Goal: Information Seeking & Learning: Learn about a topic

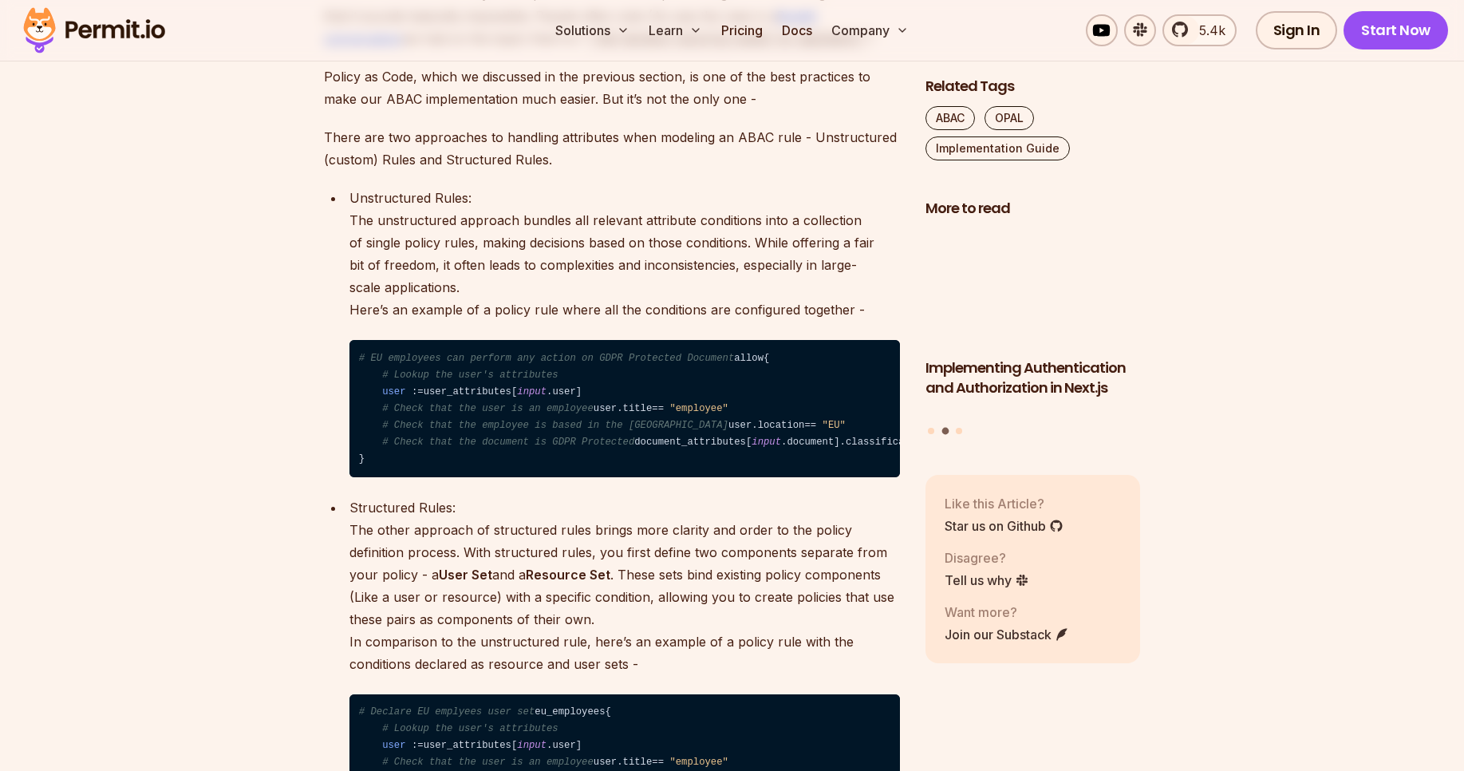
scroll to position [3570, 0]
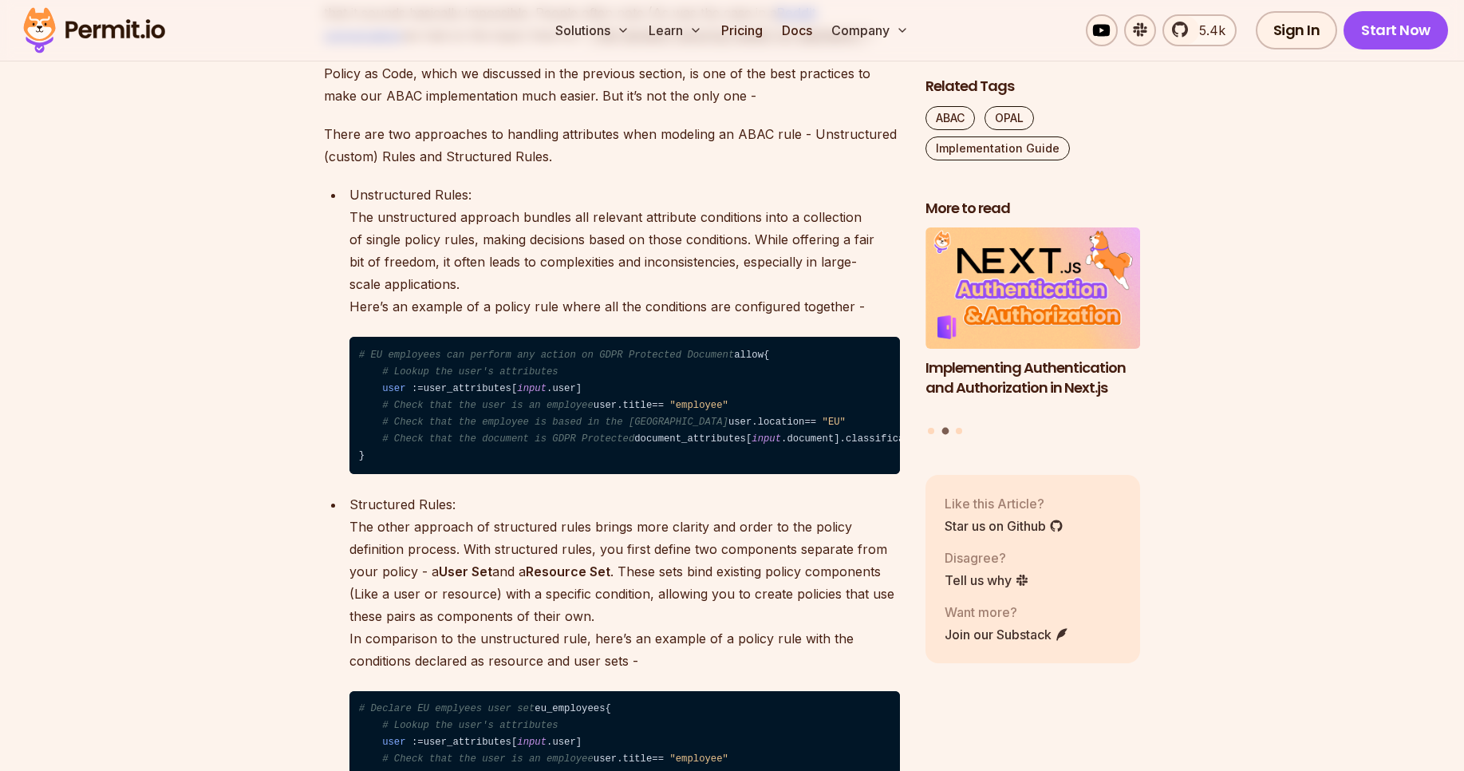
click at [324, 439] on ul "Unstructured Rules: The unstructured approach bundles all relevant attribute co…" at bounding box center [612, 548] width 576 height 728
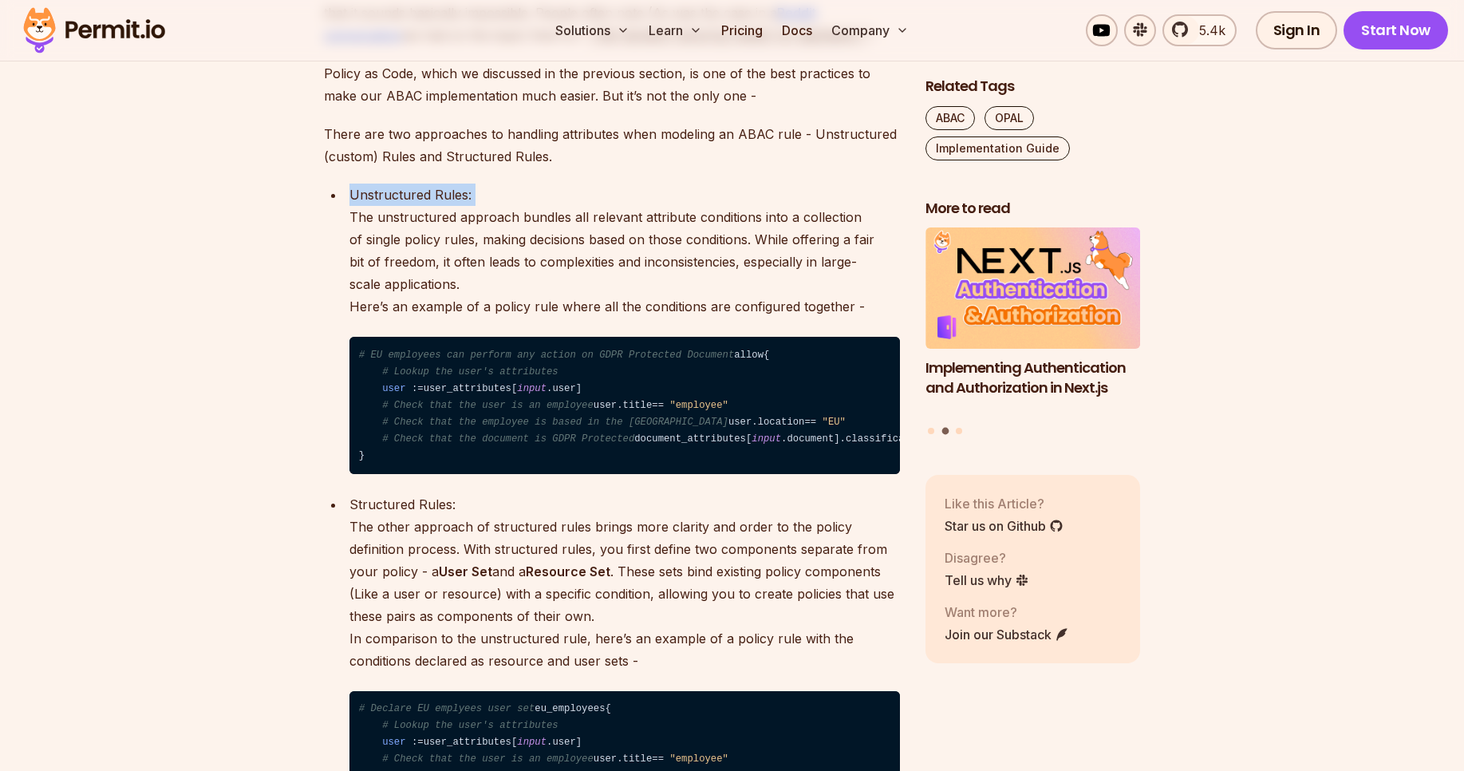
click at [324, 439] on ul "Unstructured Rules: The unstructured approach bundles all relevant attribute co…" at bounding box center [612, 548] width 576 height 728
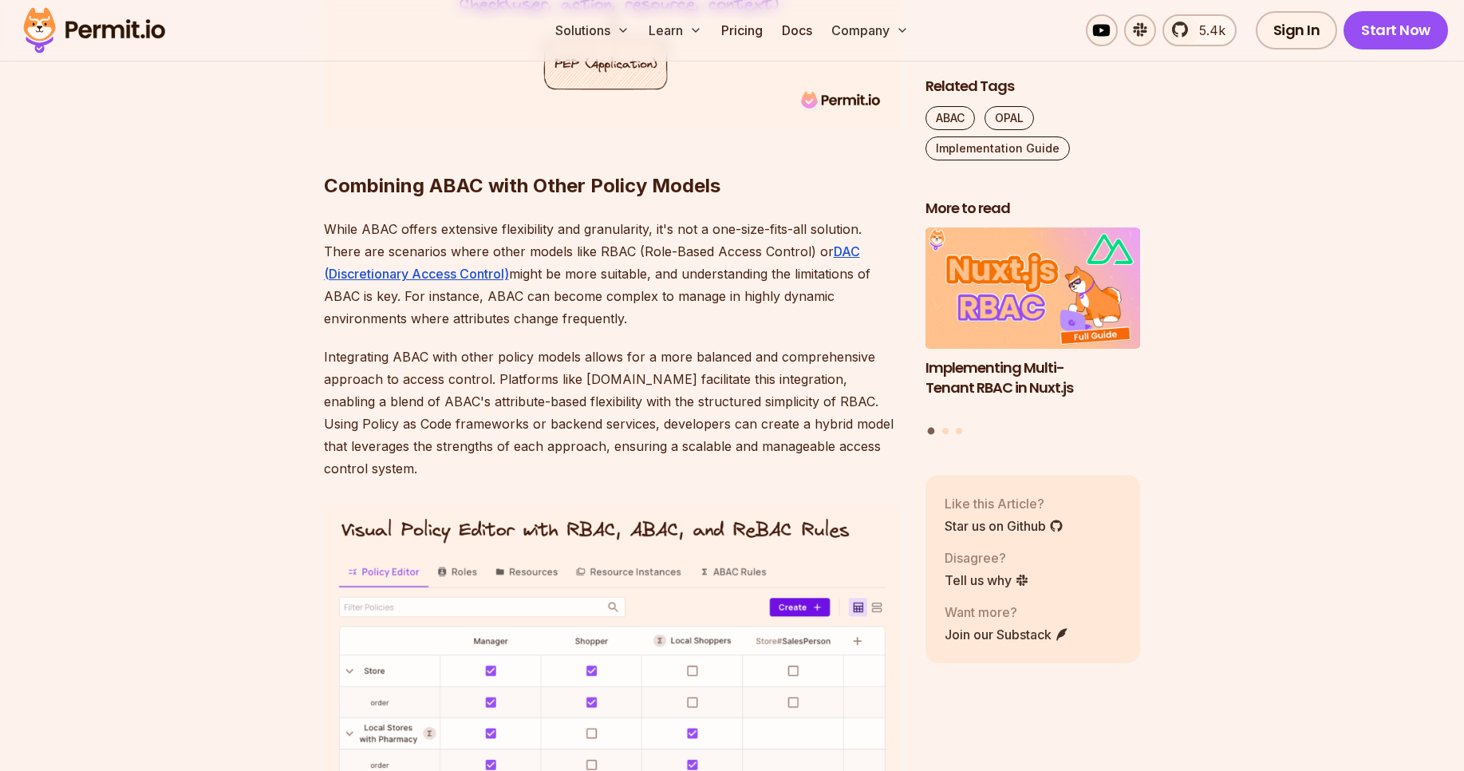
scroll to position [6550, 0]
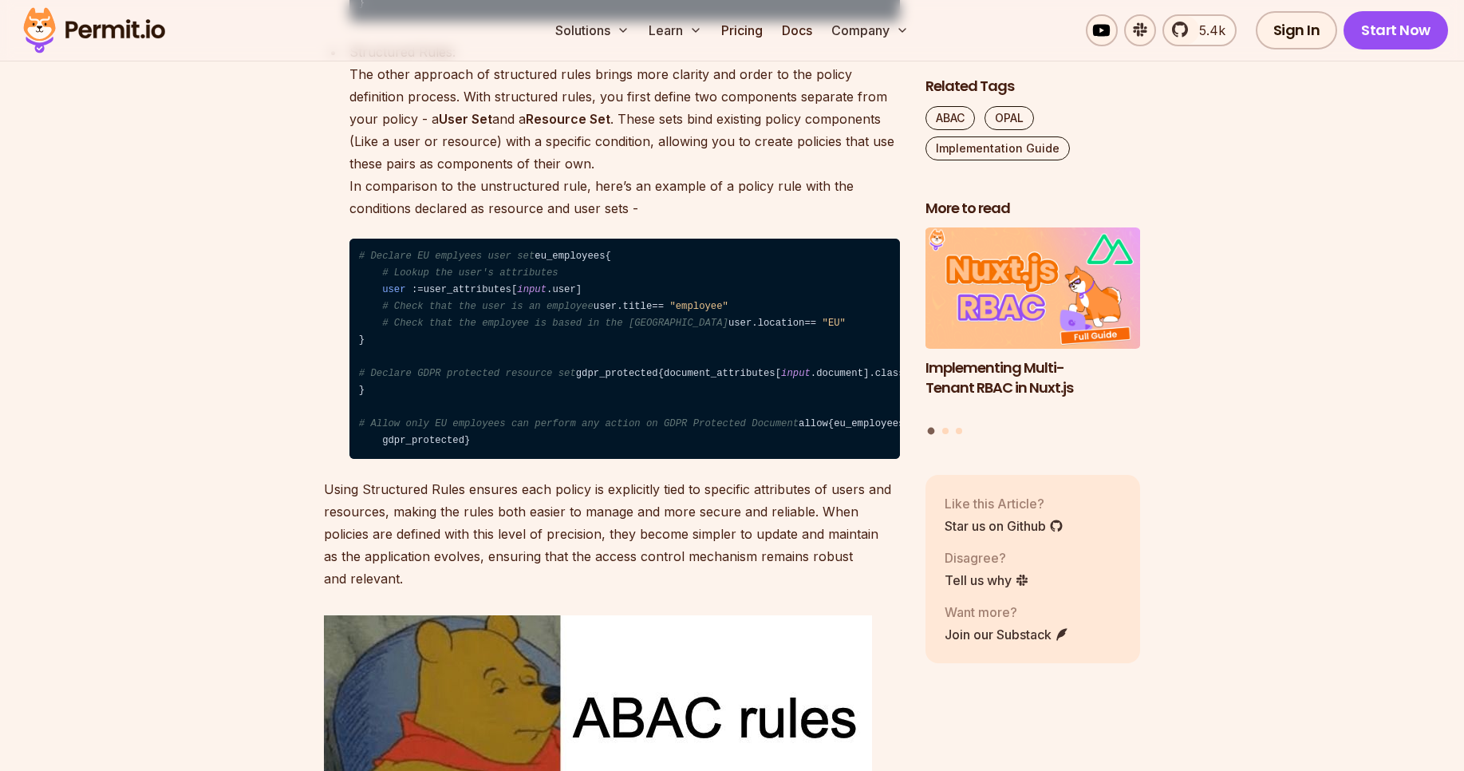
scroll to position [4025, 0]
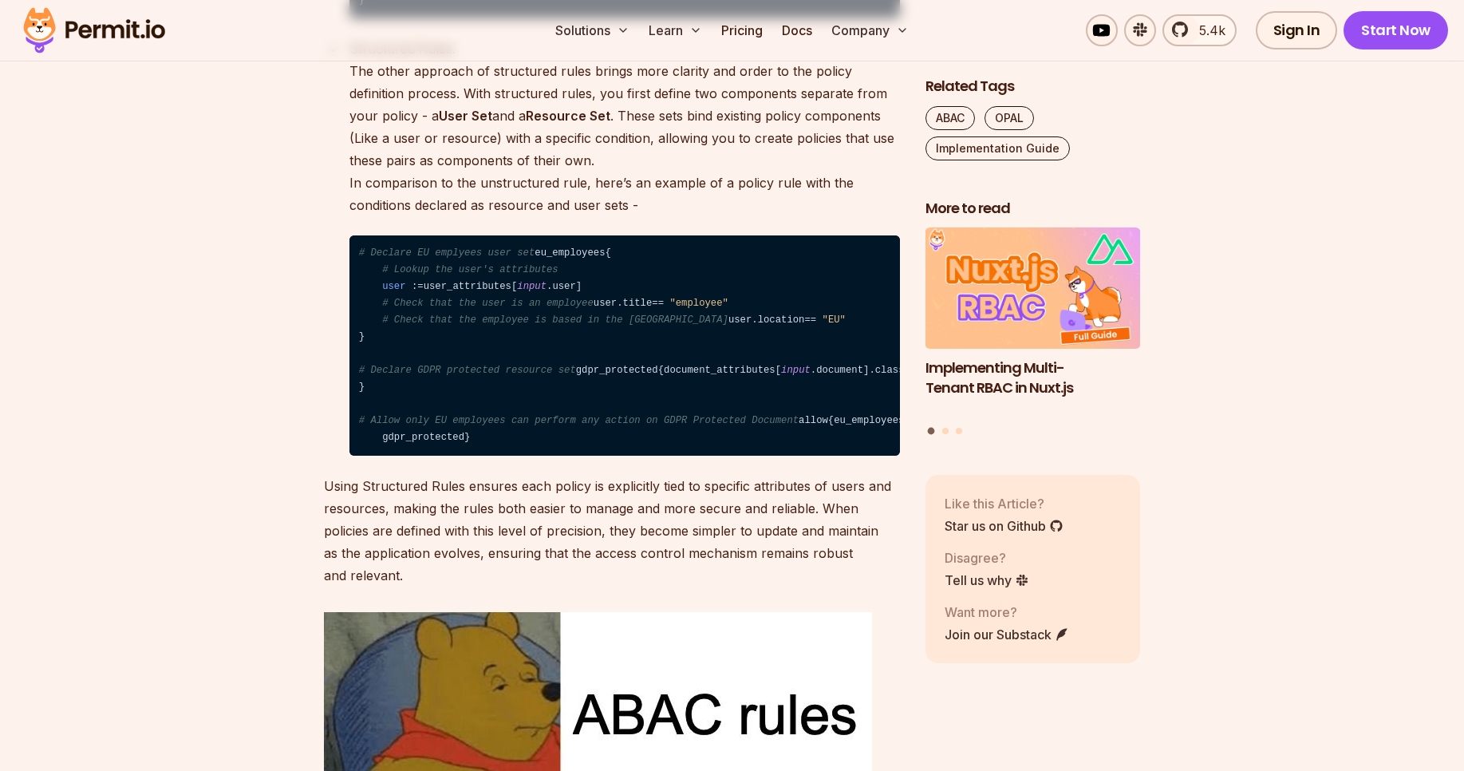
click at [504, 456] on code "# Declare EU emplyees user set eu_employees { # Lookup the user's attributes us…" at bounding box center [624, 345] width 551 height 221
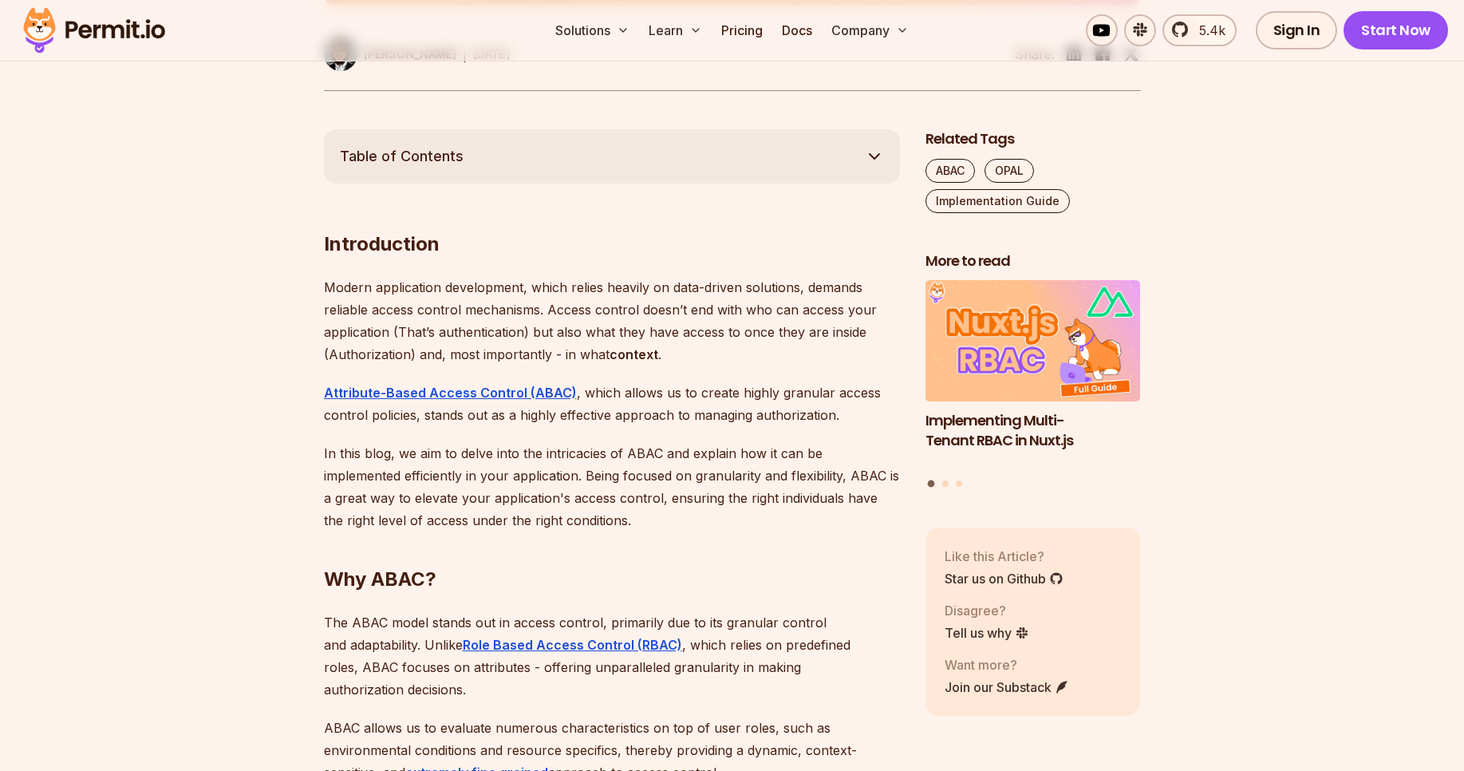
scroll to position [0, 0]
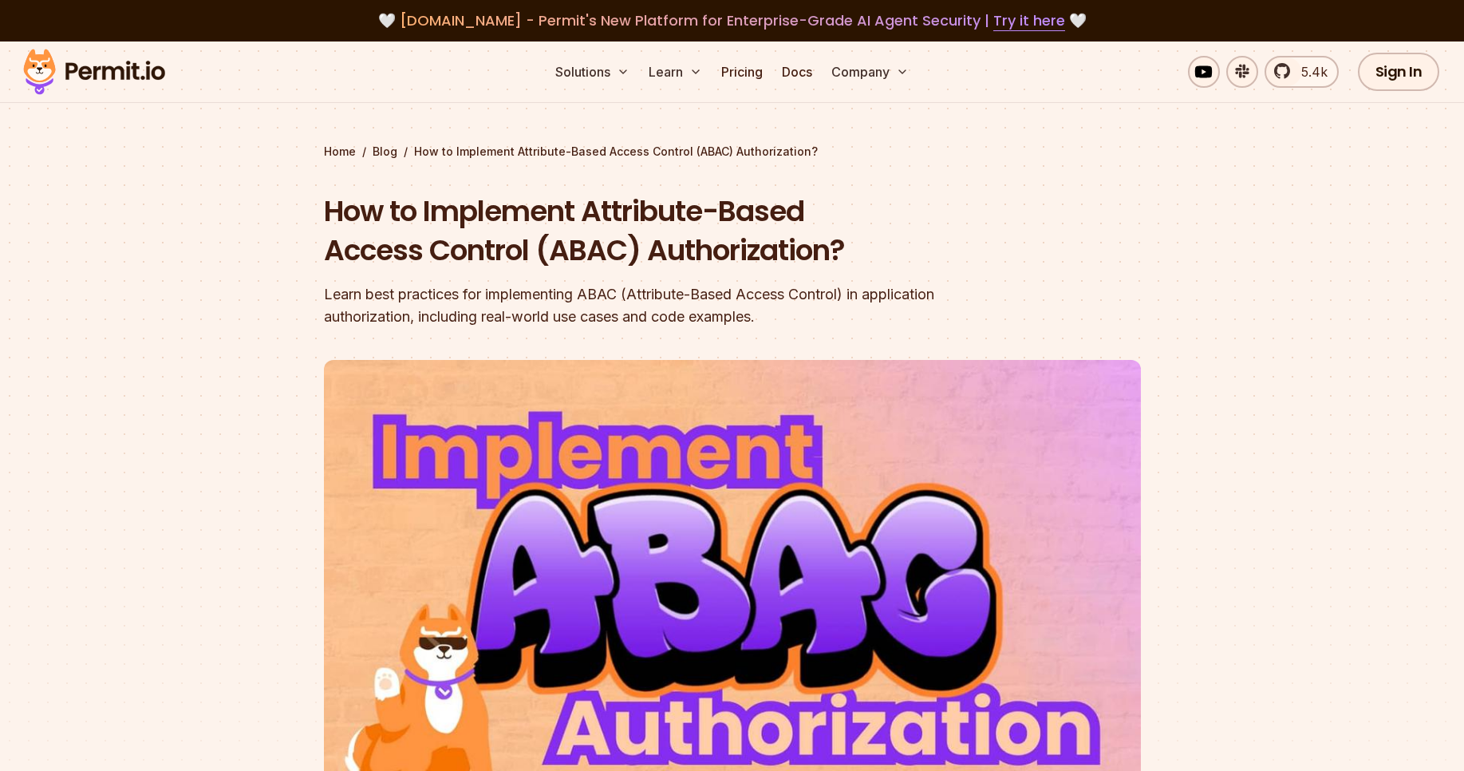
click at [464, 253] on h1 "How to Implement Attribute-Based Access Control (ABAC) Authorization?" at bounding box center [630, 230] width 613 height 79
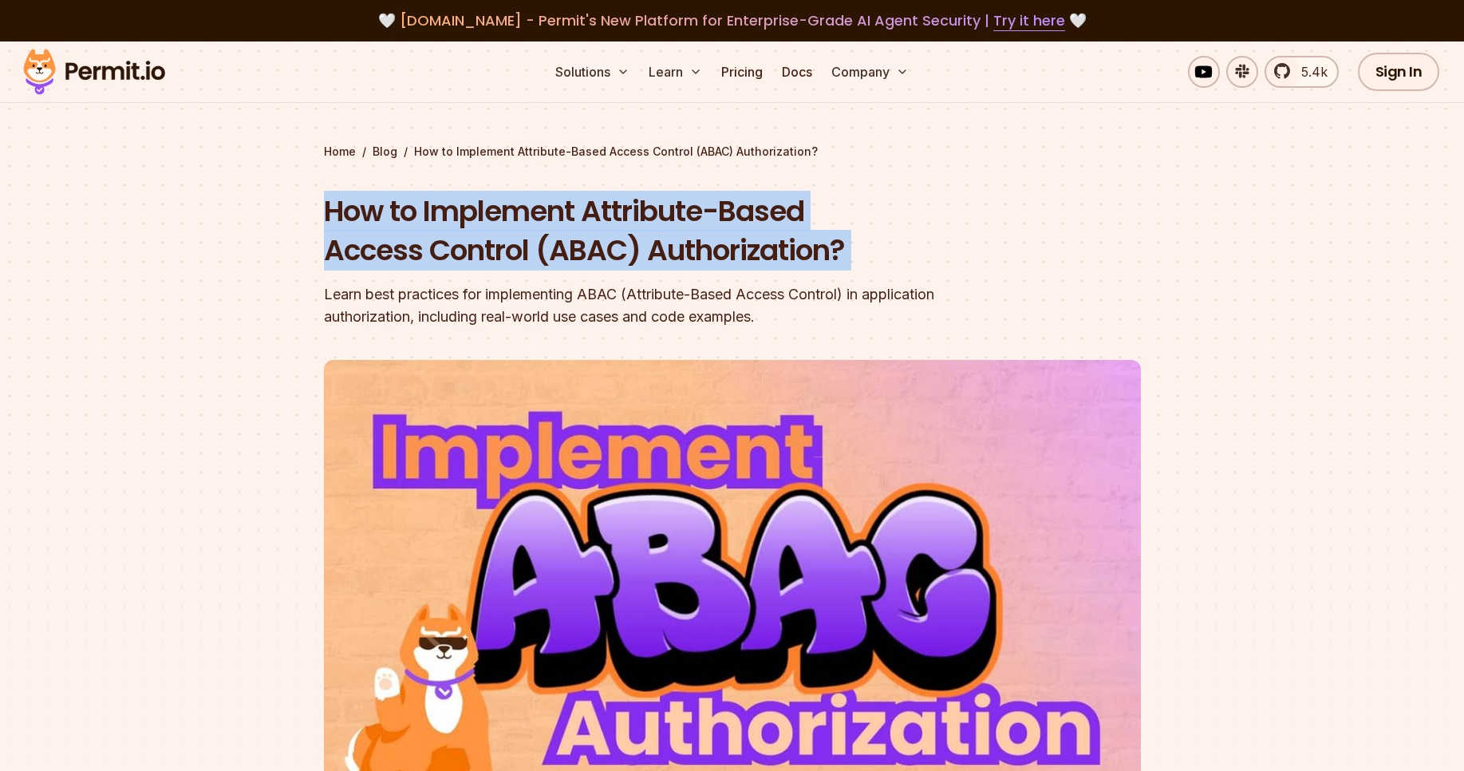
click at [464, 253] on h1 "How to Implement Attribute-Based Access Control (ABAC) Authorization?" at bounding box center [630, 230] width 613 height 79
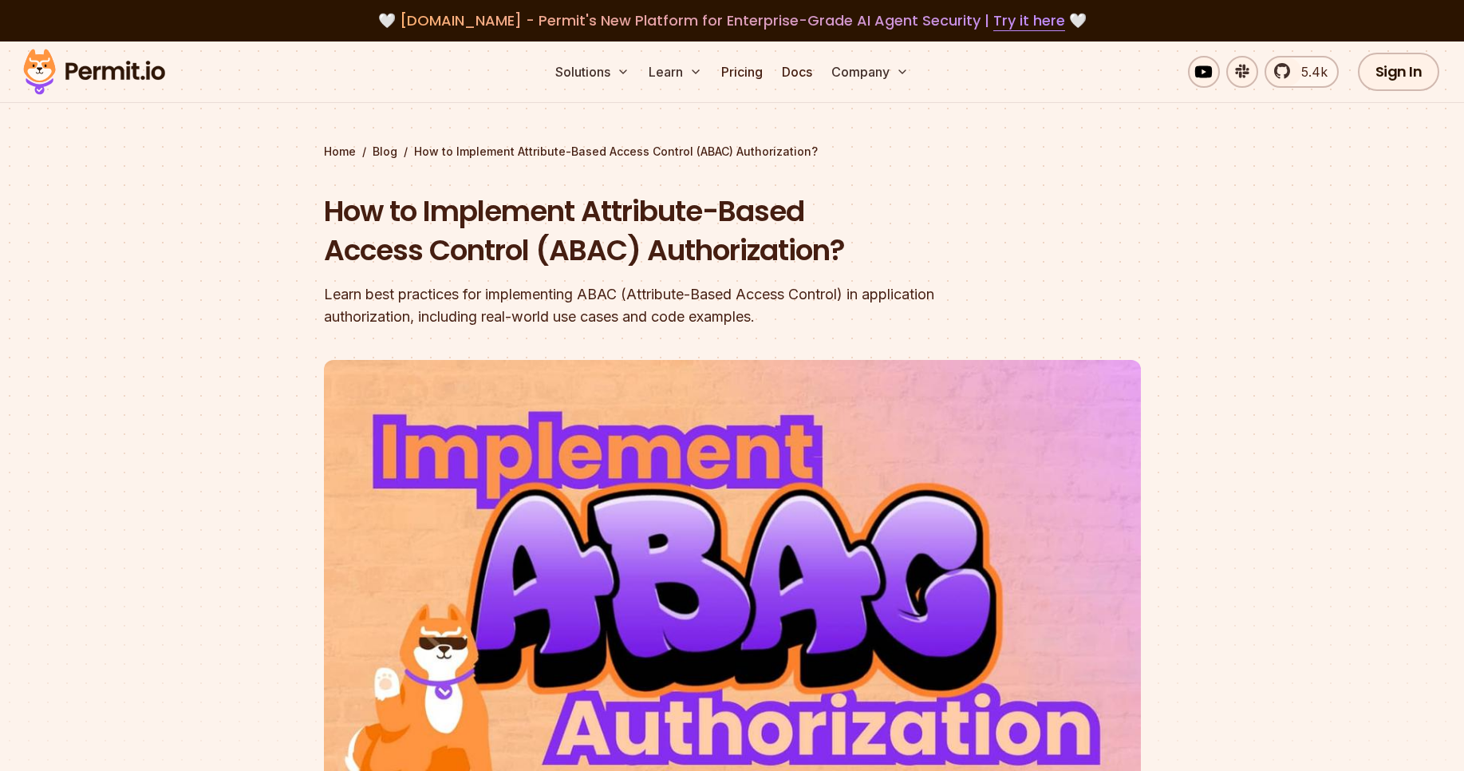
click at [464, 253] on h1 "How to Implement Attribute-Based Access Control (ABAC) Authorization?" at bounding box center [630, 230] width 613 height 79
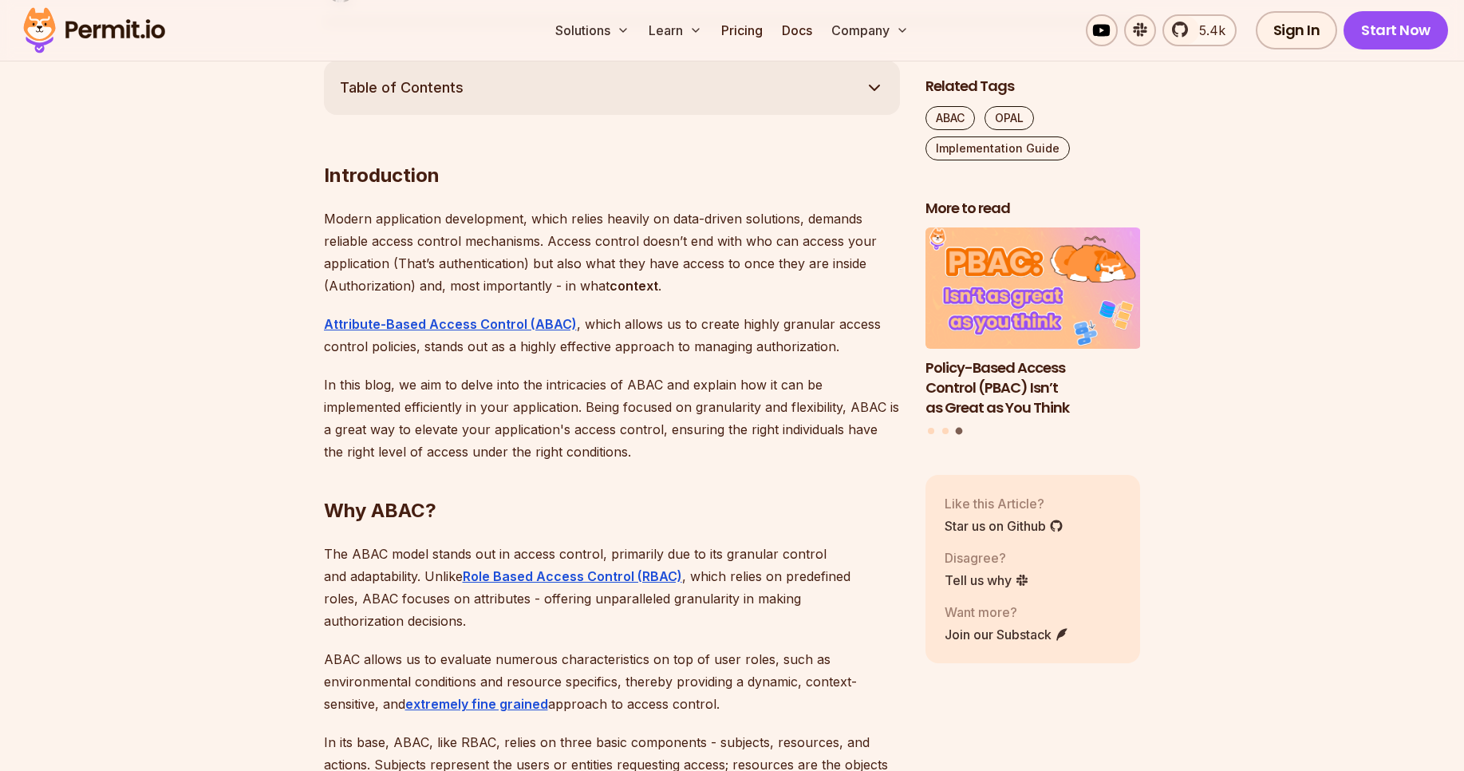
scroll to position [886, 0]
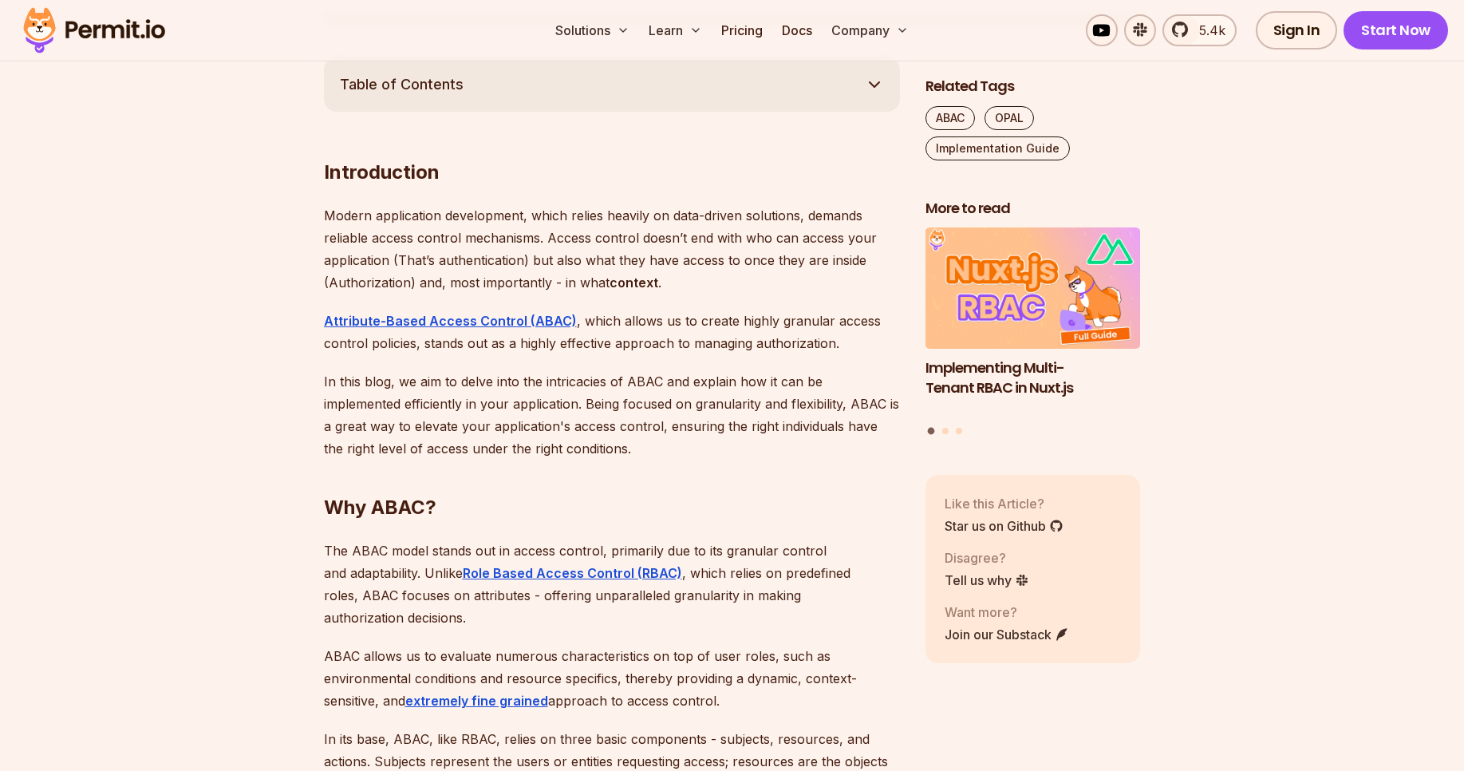
click at [473, 224] on p "Modern application development, which relies heavily on data-driven solutions, …" at bounding box center [612, 248] width 576 height 89
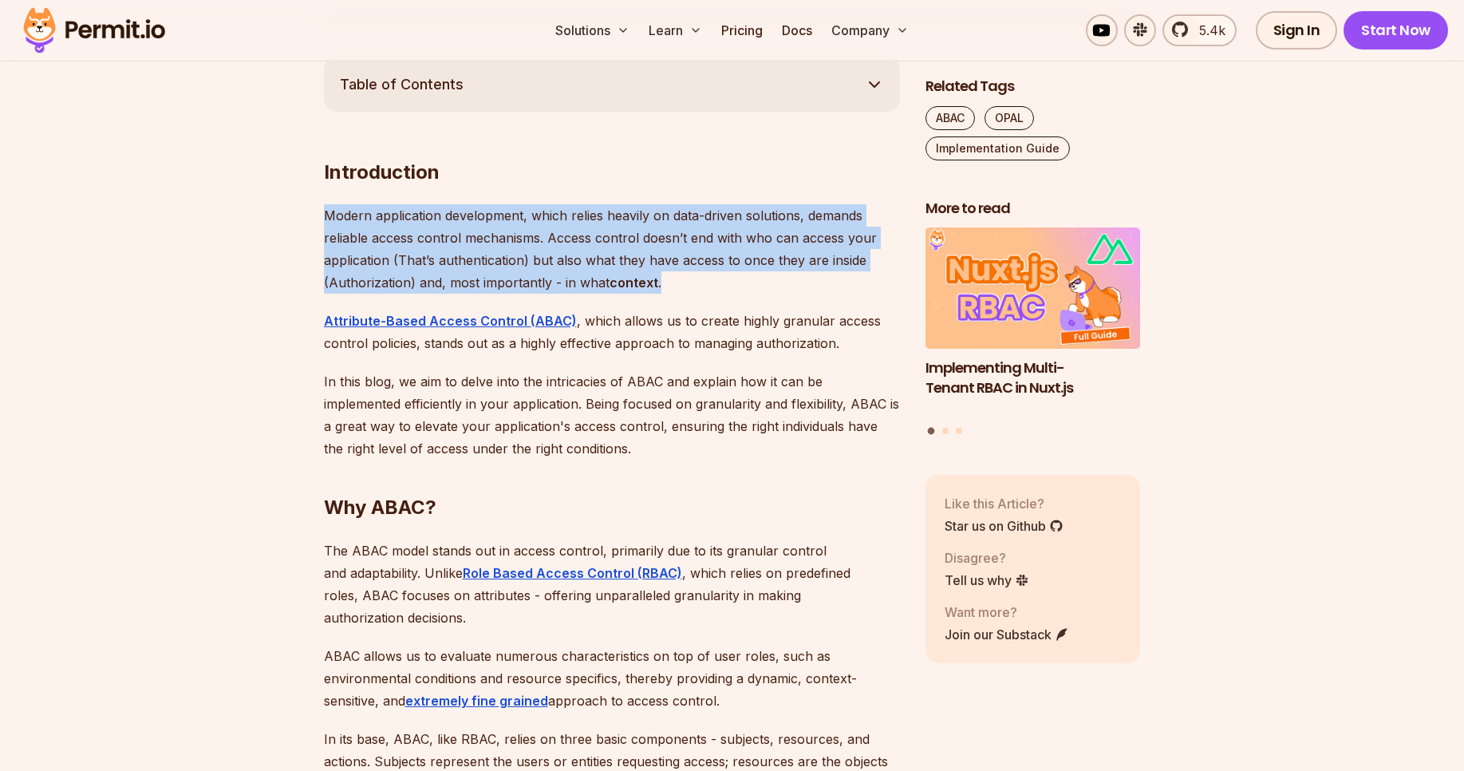
click at [473, 224] on p "Modern application development, which relies heavily on data-driven solutions, …" at bounding box center [612, 248] width 576 height 89
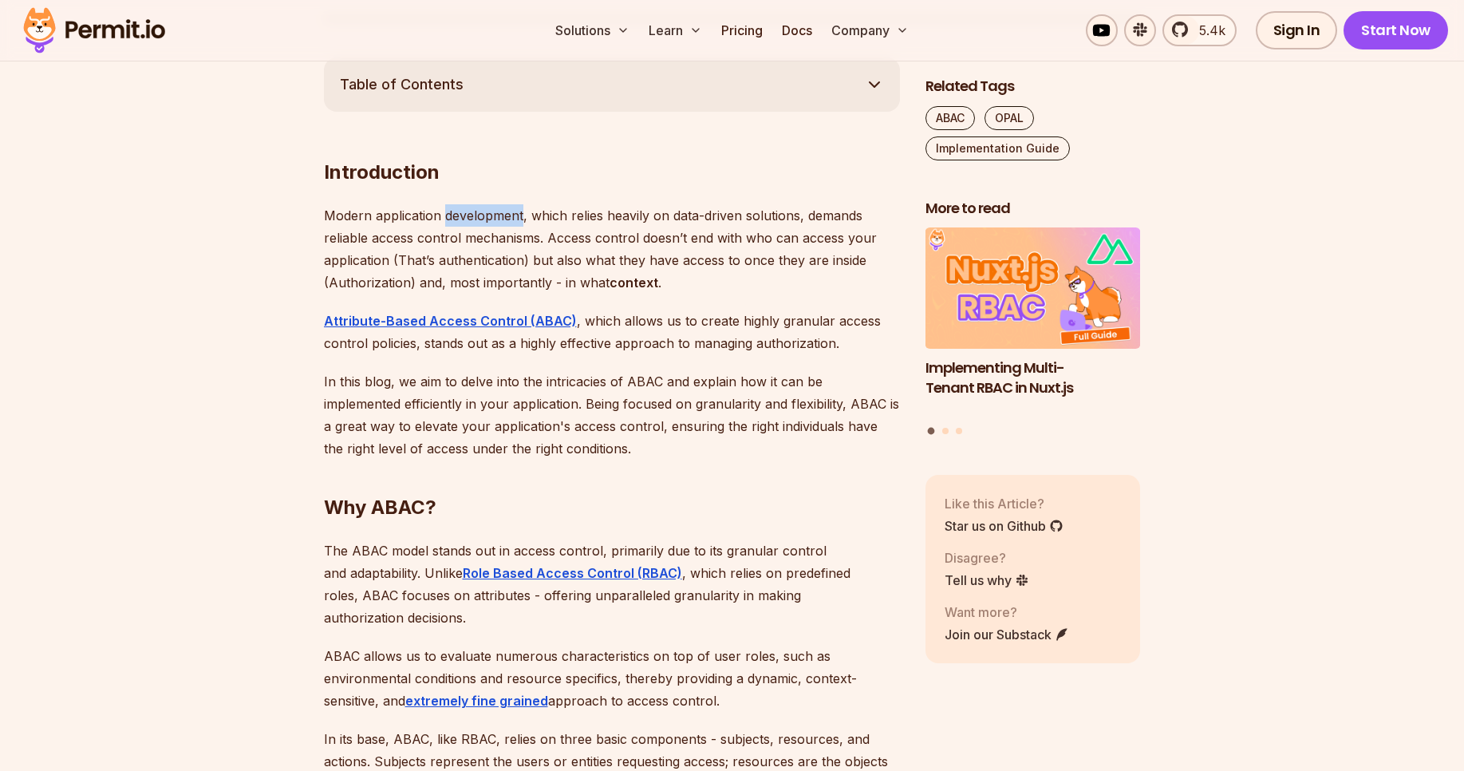
click at [473, 224] on p "Modern application development, which relies heavily on data-driven solutions, …" at bounding box center [612, 248] width 576 height 89
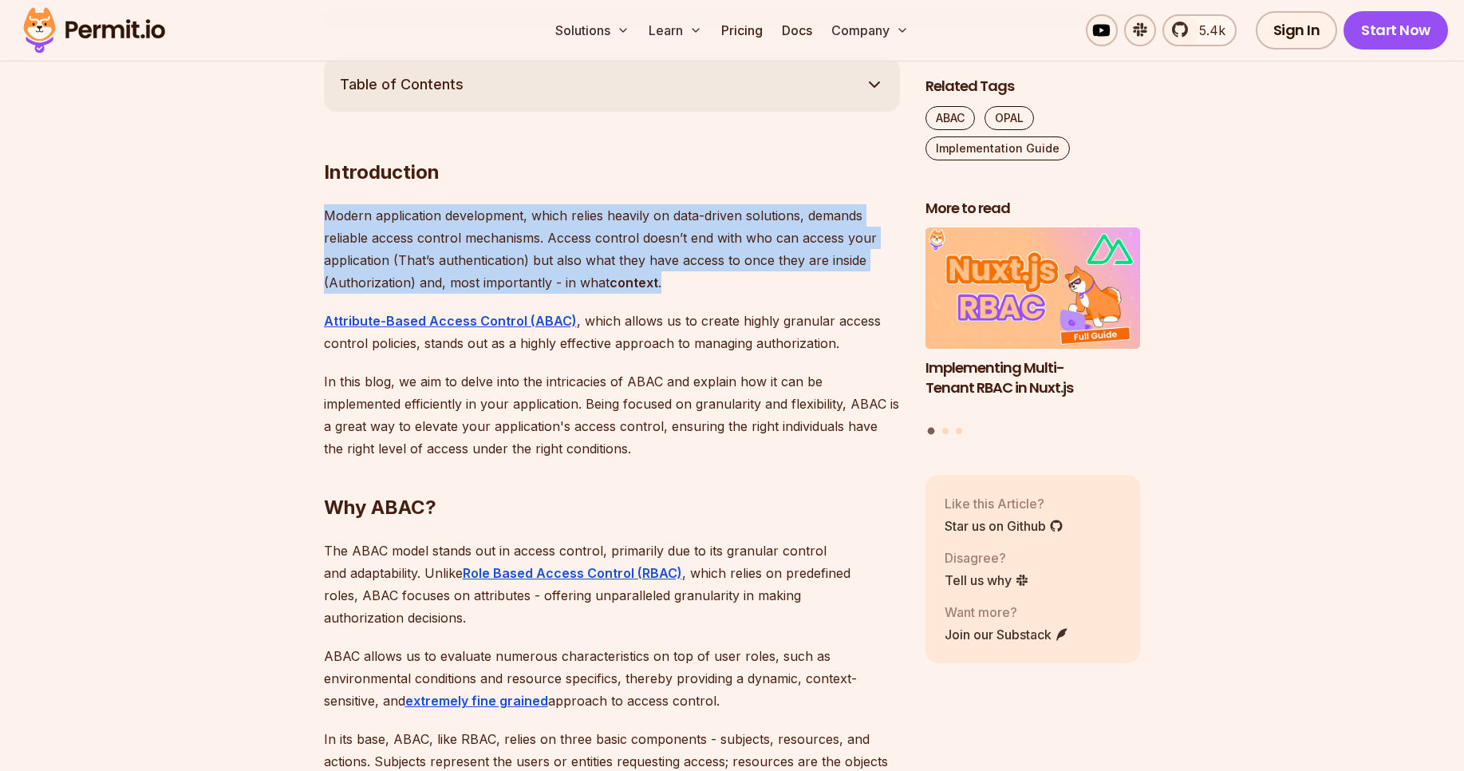
click at [473, 224] on p "Modern application development, which relies heavily on data-driven solutions, …" at bounding box center [612, 248] width 576 height 89
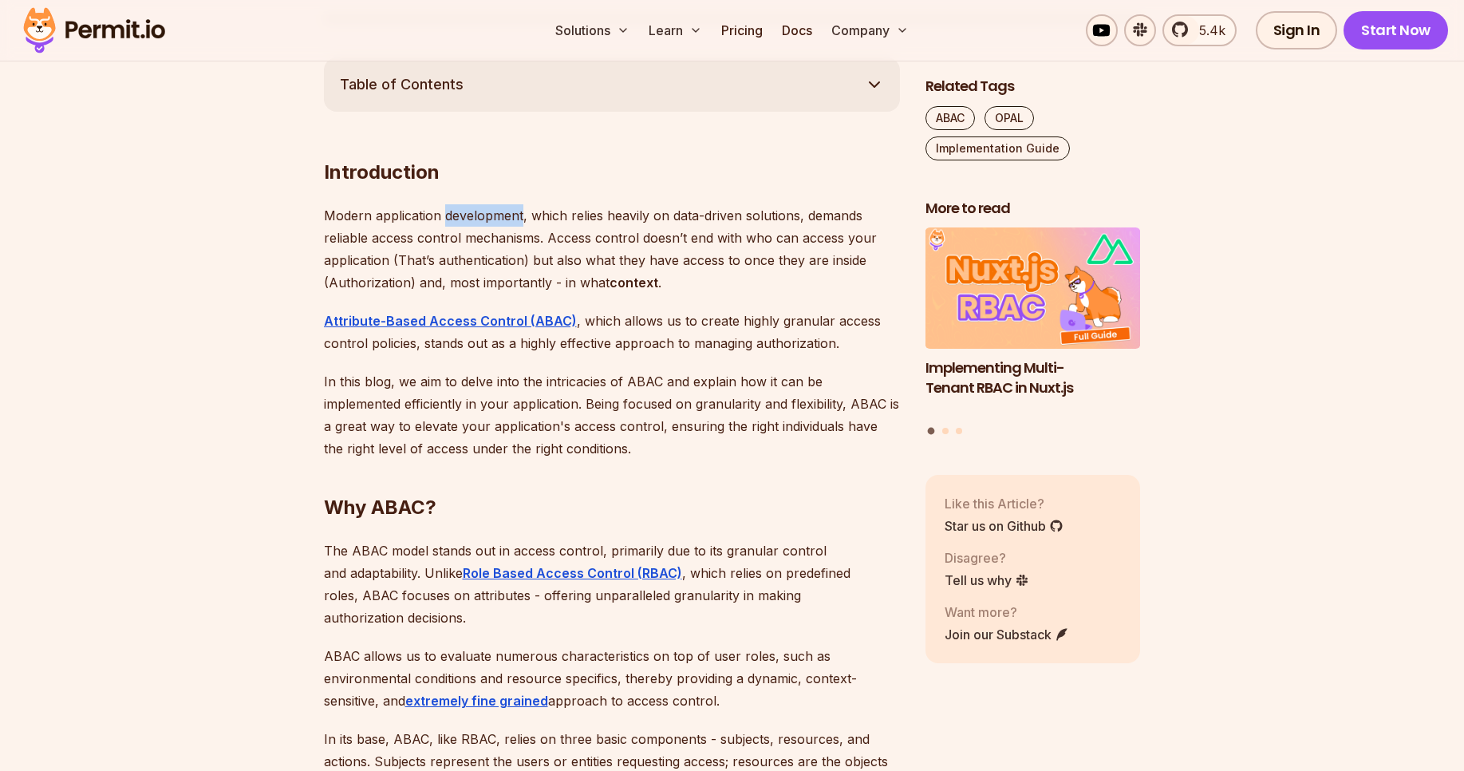
click at [473, 224] on p "Modern application development, which relies heavily on data-driven solutions, …" at bounding box center [612, 248] width 576 height 89
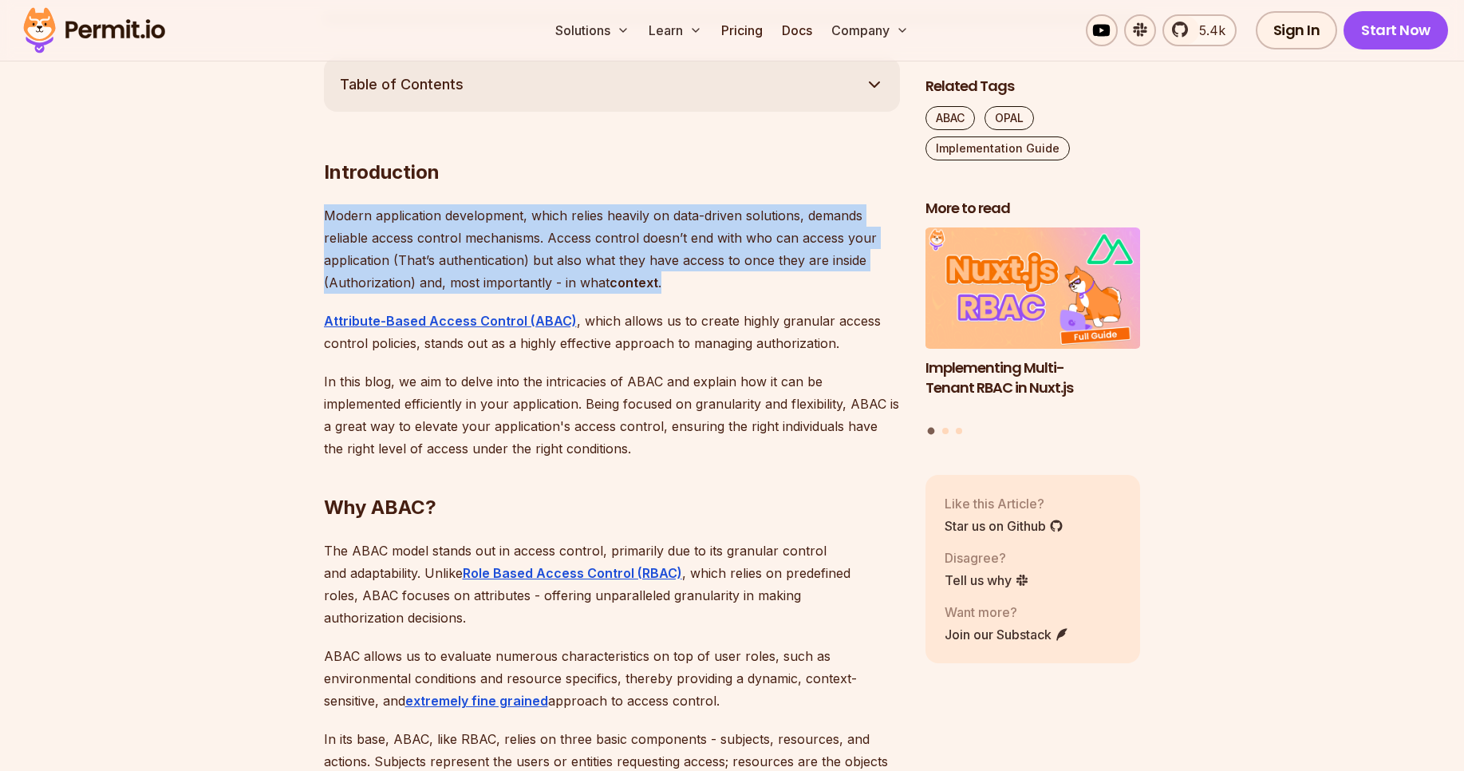
click at [473, 224] on p "Modern application development, which relies heavily on data-driven solutions, …" at bounding box center [612, 248] width 576 height 89
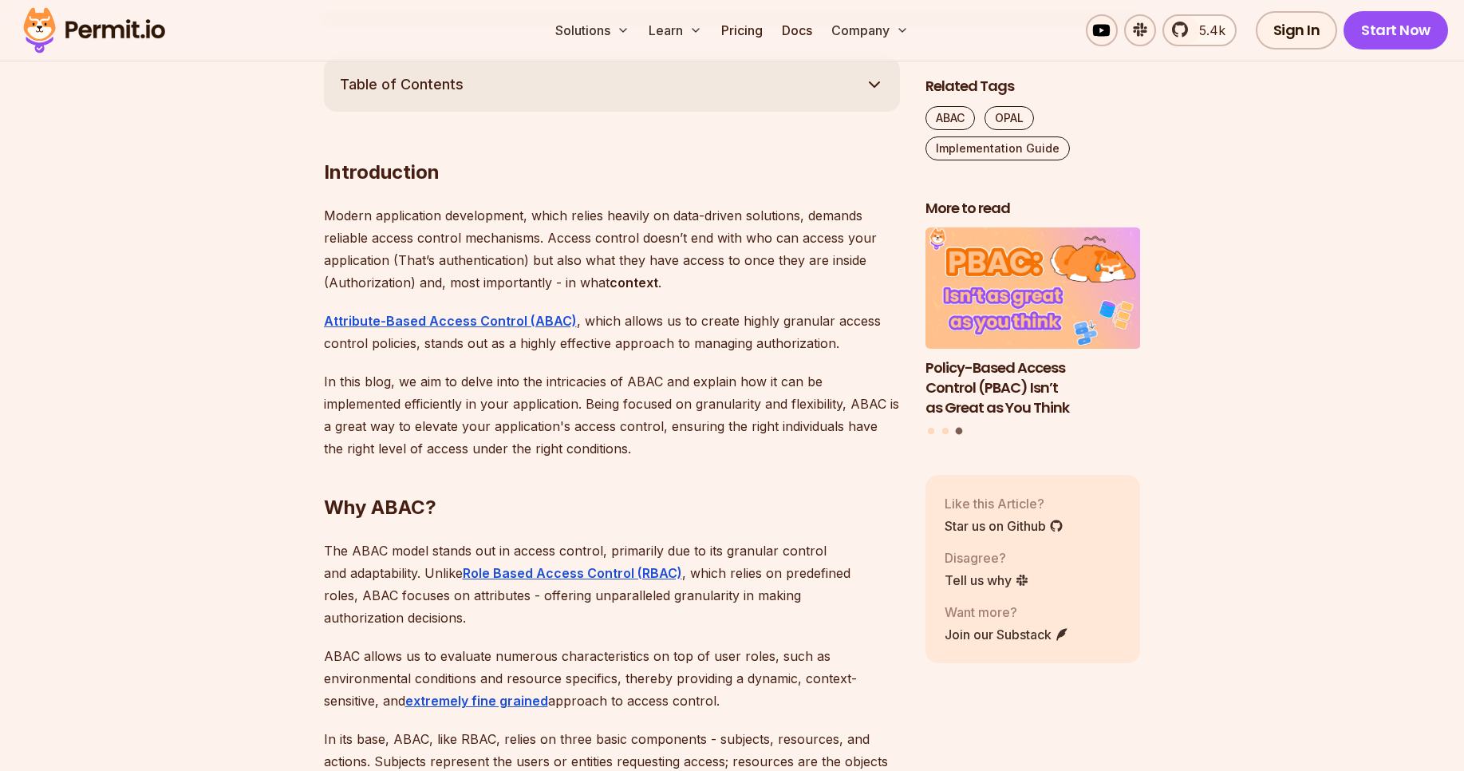
click at [578, 316] on p "Attribute-Based Access Control (ABAC) , which allows us to create highly granul…" at bounding box center [612, 332] width 576 height 45
drag, startPoint x: 578, startPoint y: 316, endPoint x: 708, endPoint y: 335, distance: 131.5
click at [708, 335] on p "Attribute-Based Access Control (ABAC) , which allows us to create highly granul…" at bounding box center [612, 332] width 576 height 45
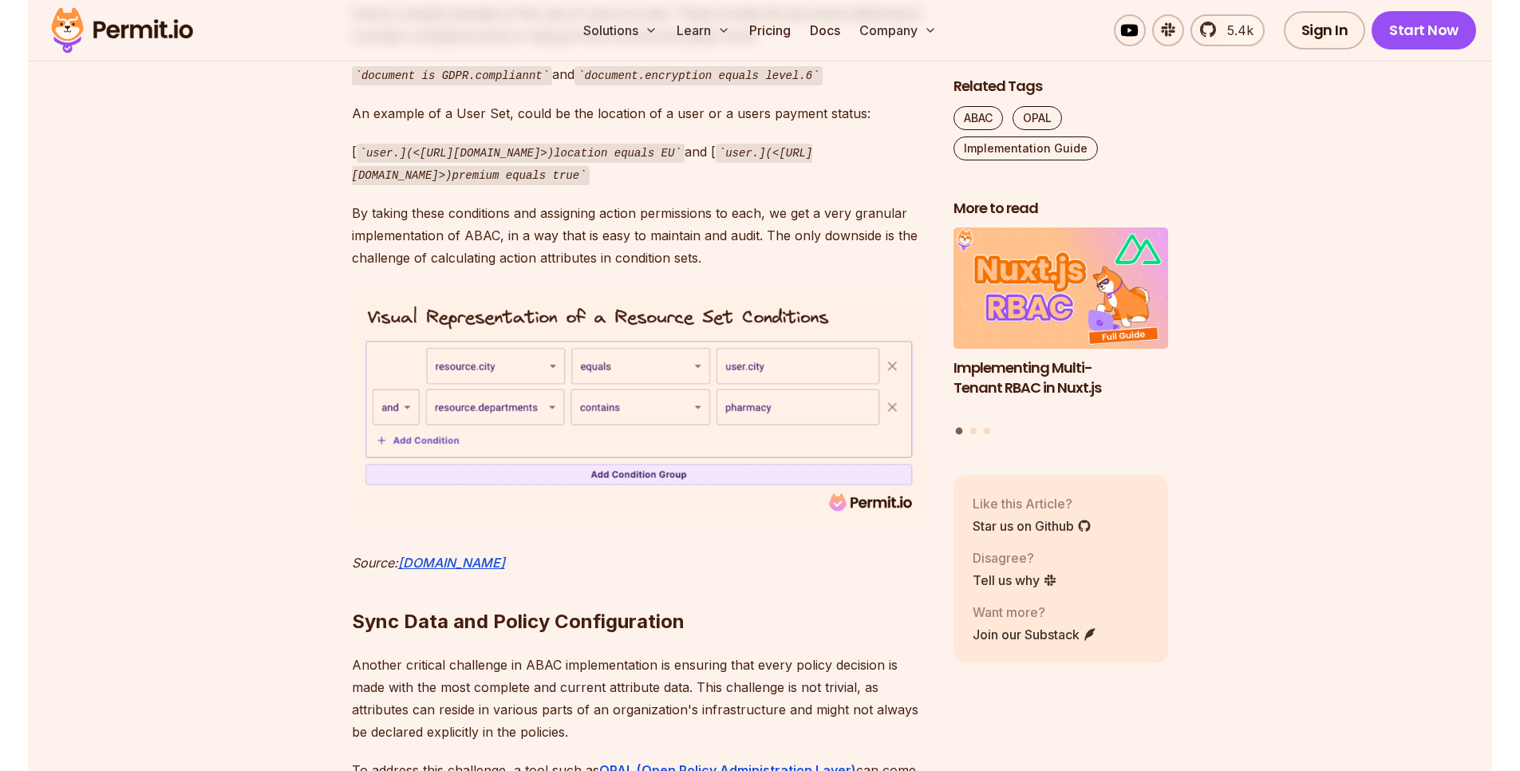
scroll to position [5267, 0]
